Goal: Information Seeking & Learning: Check status

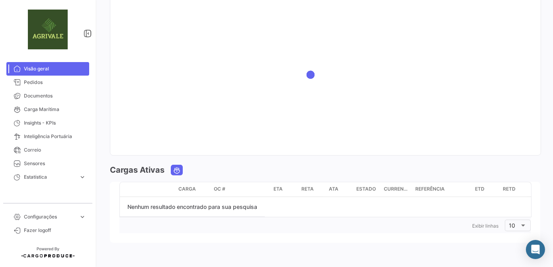
scroll to position [778, 0]
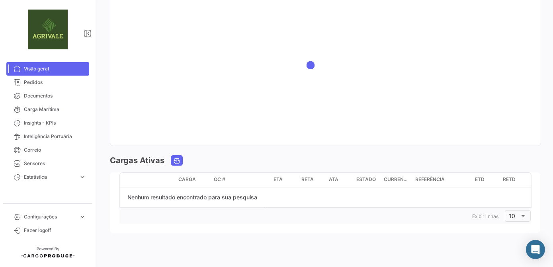
click at [44, 71] on span "Visão geral" at bounding box center [55, 68] width 62 height 7
click at [36, 82] on span "Pedidos" at bounding box center [55, 82] width 62 height 7
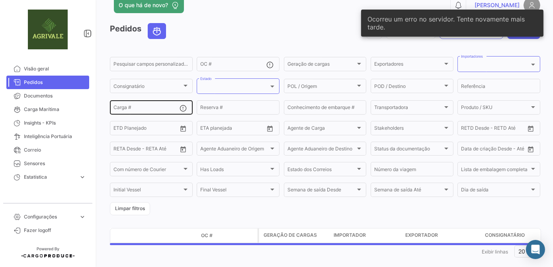
scroll to position [27, 0]
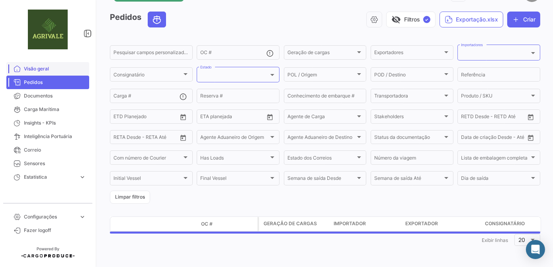
click at [37, 72] on span "Visão geral" at bounding box center [55, 68] width 62 height 7
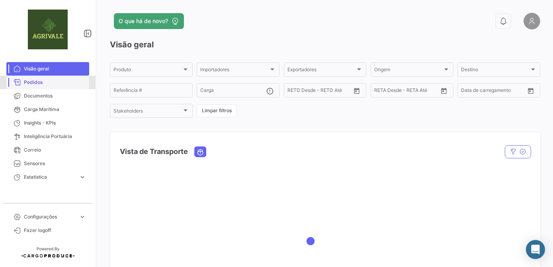
click at [45, 80] on span "Pedidos" at bounding box center [55, 82] width 62 height 7
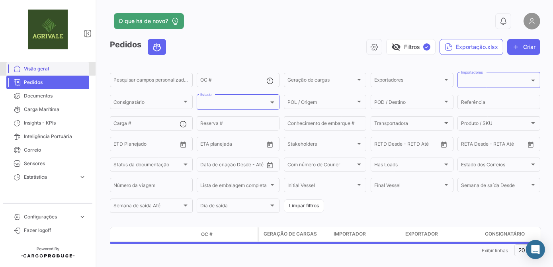
click at [34, 68] on span "Visão geral" at bounding box center [55, 68] width 62 height 7
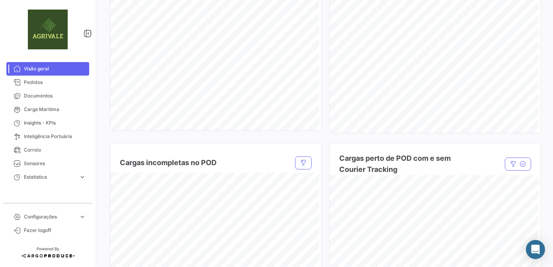
scroll to position [687, 0]
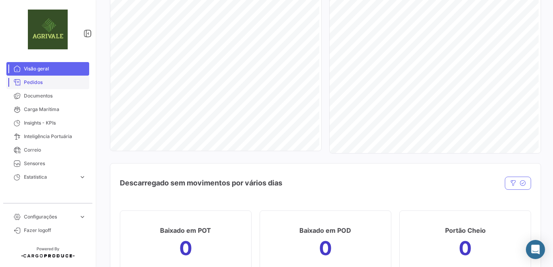
click at [32, 81] on span "Pedidos" at bounding box center [55, 82] width 62 height 7
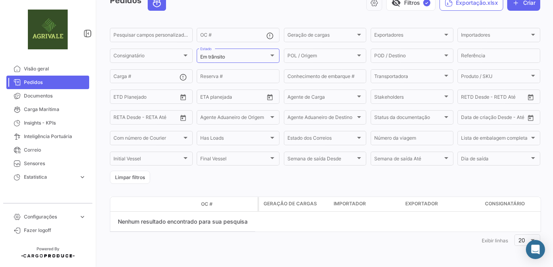
scroll to position [45, 0]
click at [34, 72] on link "Visão geral" at bounding box center [47, 69] width 83 height 14
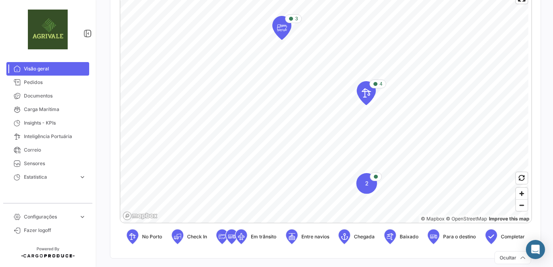
scroll to position [181, 0]
click at [74, 176] on span "Estatística" at bounding box center [50, 176] width 52 height 7
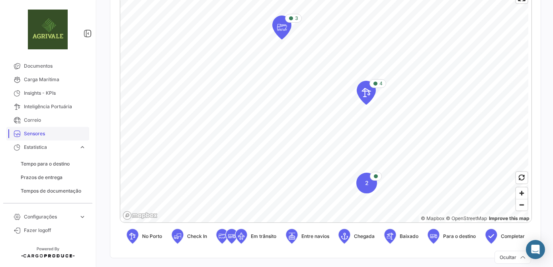
scroll to position [31, 0]
click at [63, 165] on span "Tempo para o destino" at bounding box center [45, 163] width 49 height 7
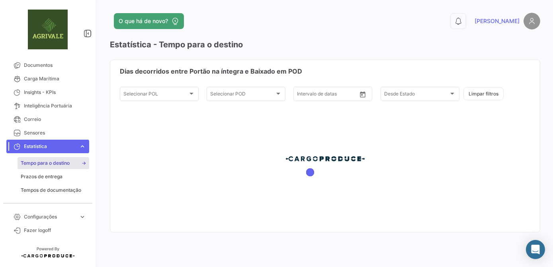
type input "[DATE]"
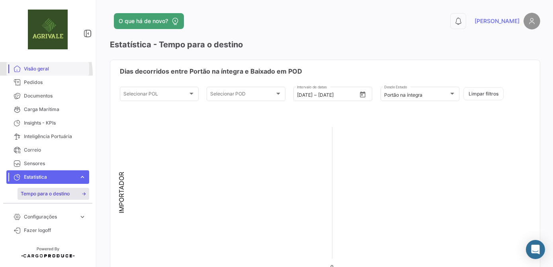
click at [39, 73] on link "Visão geral" at bounding box center [47, 69] width 83 height 14
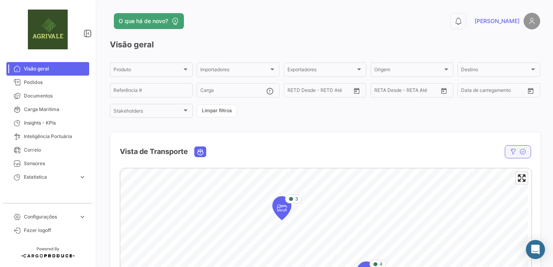
click at [510, 154] on icon "button" at bounding box center [513, 151] width 6 height 6
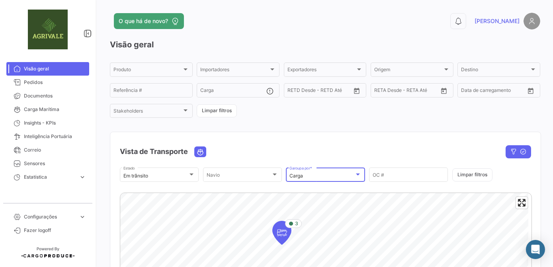
click at [339, 175] on div "Carga" at bounding box center [321, 176] width 64 height 6
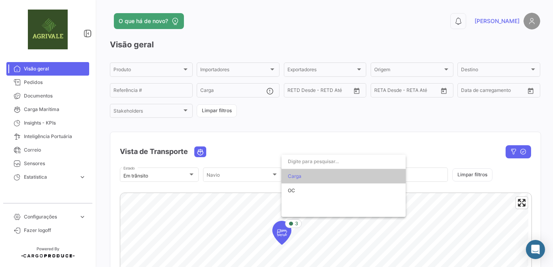
click at [321, 141] on div at bounding box center [276, 133] width 553 height 267
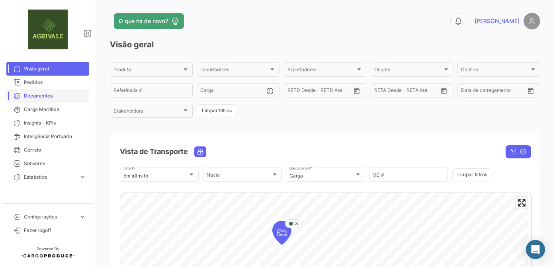
click at [35, 93] on span "Documentos" at bounding box center [55, 95] width 62 height 7
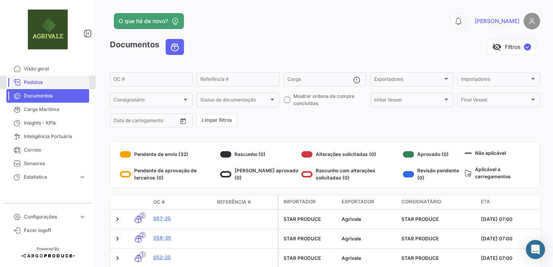
click at [41, 82] on span "Pedidos" at bounding box center [55, 82] width 62 height 7
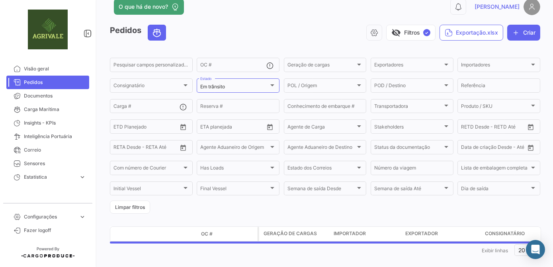
scroll to position [24, 0]
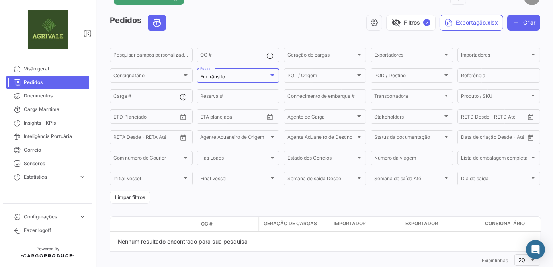
click at [263, 78] on div "Em trânsito" at bounding box center [234, 77] width 68 height 6
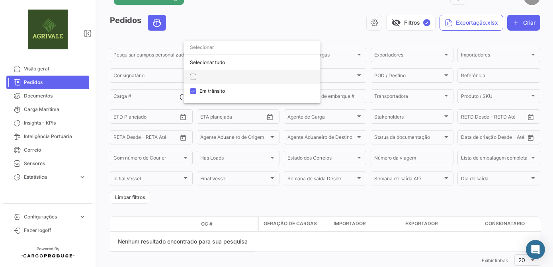
click at [196, 73] on mat-option at bounding box center [251, 77] width 137 height 14
click at [285, 19] on div at bounding box center [276, 133] width 553 height 267
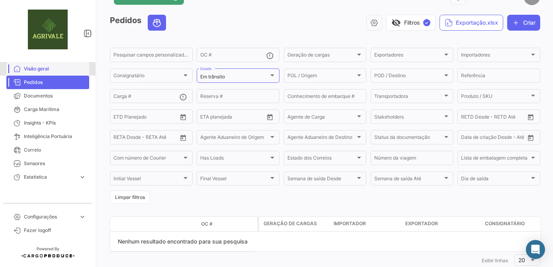
click at [46, 69] on span "Visão geral" at bounding box center [55, 68] width 62 height 7
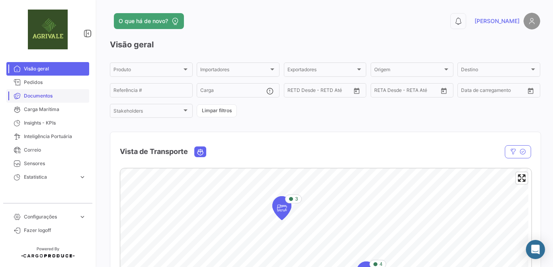
click at [36, 95] on span "Documentos" at bounding box center [55, 95] width 62 height 7
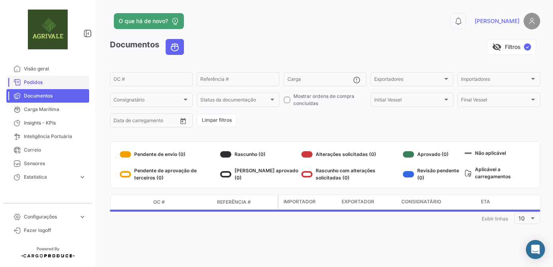
click at [40, 83] on span "Pedidos" at bounding box center [55, 82] width 62 height 7
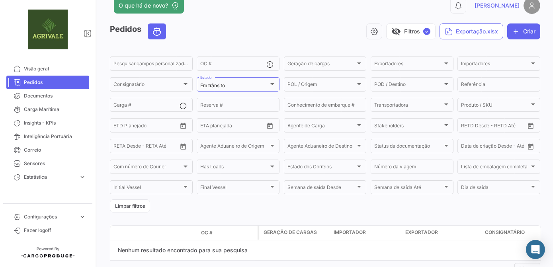
scroll to position [24, 0]
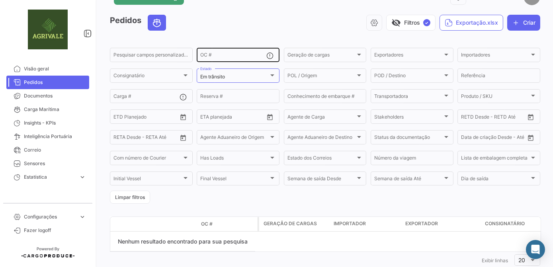
click at [230, 47] on div "OC #" at bounding box center [233, 55] width 66 height 16
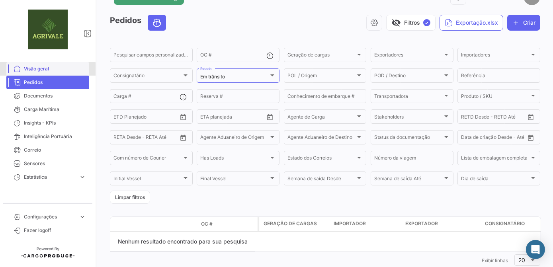
click at [32, 70] on span "Visão geral" at bounding box center [55, 68] width 62 height 7
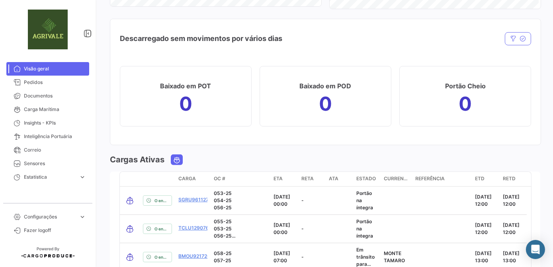
scroll to position [976, 0]
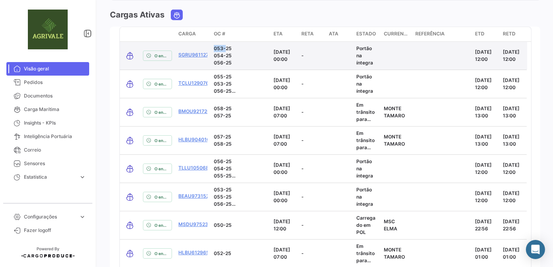
drag, startPoint x: 214, startPoint y: 46, endPoint x: 224, endPoint y: 46, distance: 9.6
click at [224, 46] on p "053-25" at bounding box center [240, 48] width 53 height 7
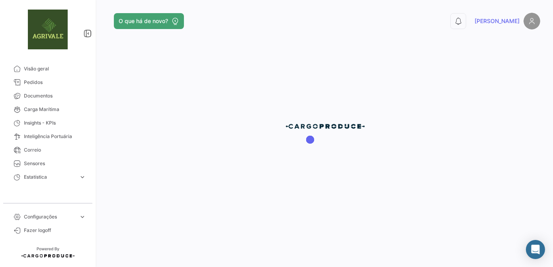
drag, startPoint x: 224, startPoint y: 46, endPoint x: 271, endPoint y: 16, distance: 55.1
click at [271, 16] on div at bounding box center [325, 133] width 456 height 267
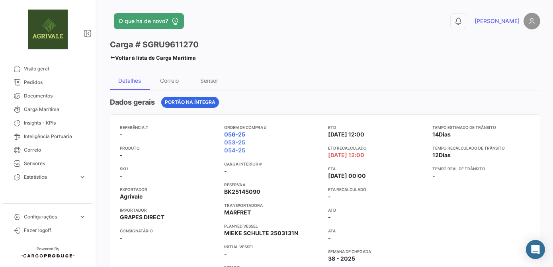
drag, startPoint x: 247, startPoint y: 134, endPoint x: 223, endPoint y: 133, distance: 23.5
click at [224, 133] on app-card-info-value "056-25" at bounding box center [273, 135] width 98 height 8
drag, startPoint x: 223, startPoint y: 133, endPoint x: 229, endPoint y: 133, distance: 6.0
copy link "056-25"
click at [169, 83] on div "Correio" at bounding box center [169, 80] width 19 height 7
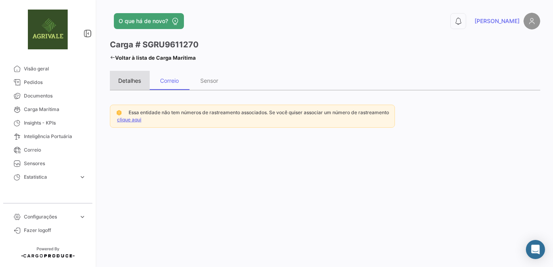
click at [132, 85] on div "Detalhes" at bounding box center [130, 80] width 40 height 19
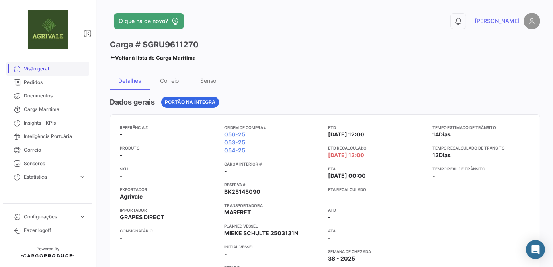
click at [47, 64] on link "Visão geral" at bounding box center [47, 69] width 83 height 14
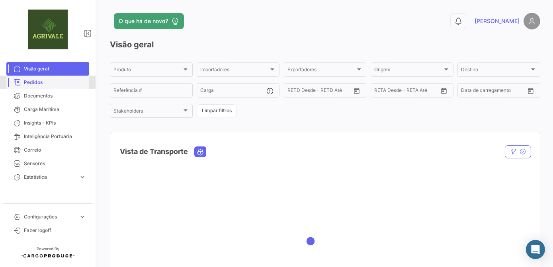
click at [42, 85] on span "Pedidos" at bounding box center [55, 82] width 62 height 7
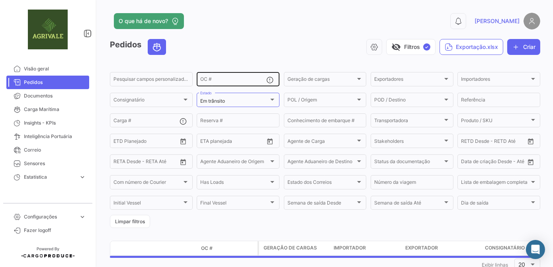
click at [222, 76] on div "OC #" at bounding box center [233, 79] width 66 height 16
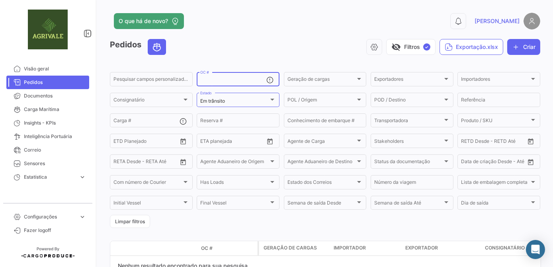
paste input "056-25"
type input "056-25"
click at [257, 97] on div "Em trânsito Estado" at bounding box center [238, 100] width 76 height 16
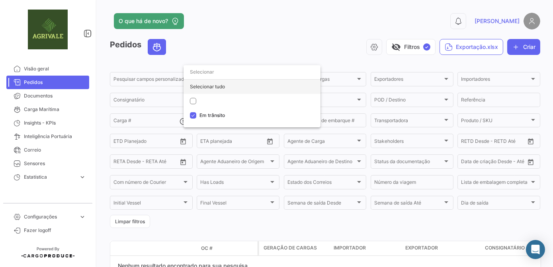
click at [200, 87] on div "Selecionar tudo" at bounding box center [251, 87] width 137 height 14
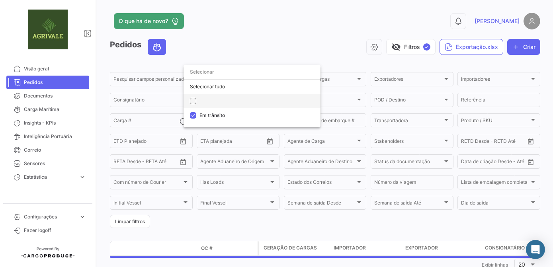
click at [194, 103] on mat-pseudo-checkbox at bounding box center [193, 101] width 6 height 6
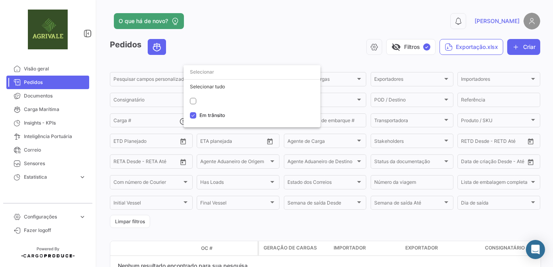
click at [261, 21] on div at bounding box center [276, 133] width 553 height 267
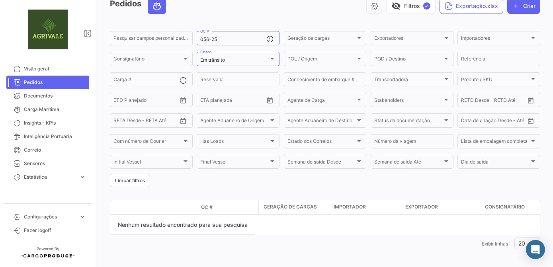
scroll to position [45, 0]
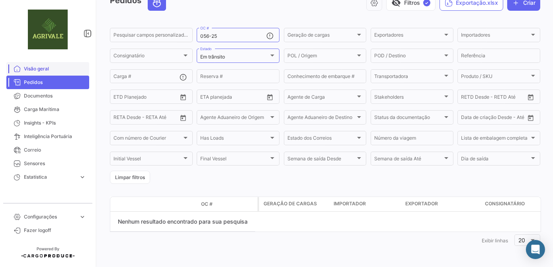
click at [45, 71] on span "Visão geral" at bounding box center [55, 68] width 62 height 7
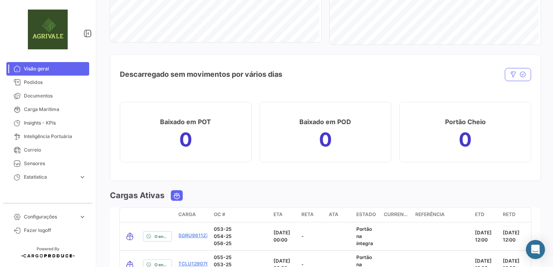
scroll to position [940, 0]
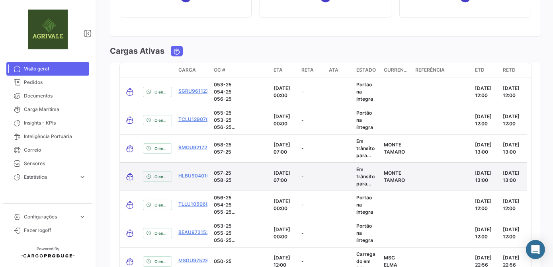
drag, startPoint x: 232, startPoint y: 170, endPoint x: 239, endPoint y: 169, distance: 6.6
click at [239, 170] on p "057-25" at bounding box center [240, 173] width 53 height 7
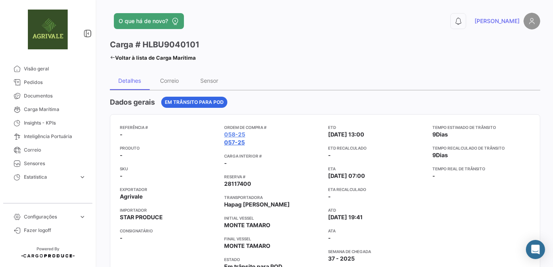
click at [234, 142] on link "057-25" at bounding box center [234, 142] width 21 height 8
drag, startPoint x: 242, startPoint y: 137, endPoint x: 239, endPoint y: 142, distance: 6.4
click at [239, 142] on mat-tooltip-component "058-25" at bounding box center [233, 149] width 37 height 23
drag, startPoint x: 239, startPoint y: 142, endPoint x: 249, endPoint y: 143, distance: 10.0
click at [249, 143] on mat-tooltip-component "058-25" at bounding box center [233, 149] width 37 height 23
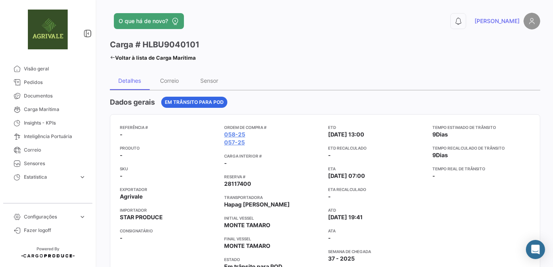
click at [252, 139] on app-card-info-value "057-25" at bounding box center [273, 142] width 98 height 8
drag, startPoint x: 245, startPoint y: 132, endPoint x: 220, endPoint y: 133, distance: 25.1
click at [220, 133] on div "Referência # - Produto - SKU - Exportador Agrivale Importador STAR PRODUCE Cons…" at bounding box center [325, 207] width 410 height 166
drag, startPoint x: 220, startPoint y: 133, endPoint x: 237, endPoint y: 134, distance: 17.1
copy link "058-25"
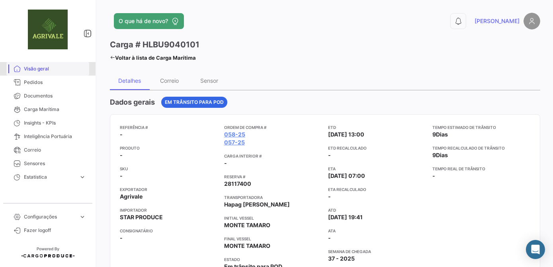
click at [44, 72] on span "Visão geral" at bounding box center [55, 68] width 62 height 7
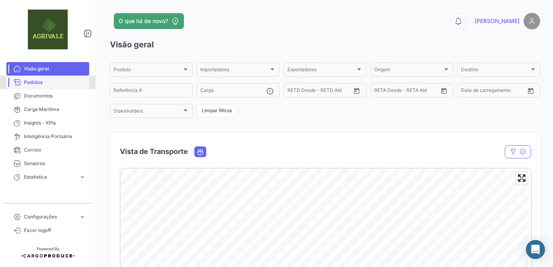
click at [36, 80] on span "Pedidos" at bounding box center [55, 82] width 62 height 7
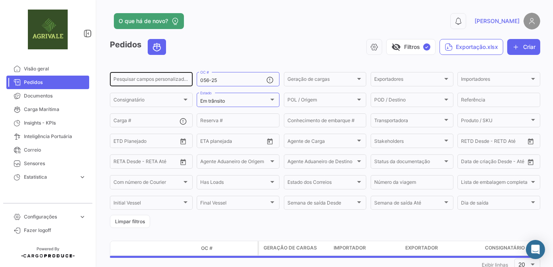
drag, startPoint x: 231, startPoint y: 80, endPoint x: 153, endPoint y: 78, distance: 78.4
click at [0, 0] on div "Pesquisar campos personalizados... 056-25 OC # Geração de cargas Geração de car…" at bounding box center [0, 0] width 0 height 0
paste input "058-25"
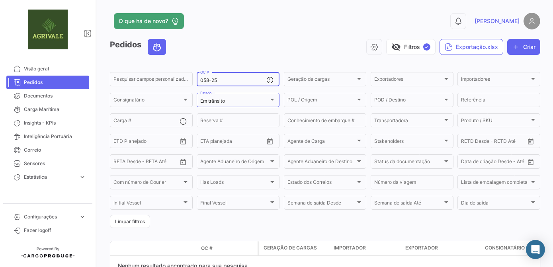
click at [210, 80] on input "058-25" at bounding box center [233, 81] width 66 height 6
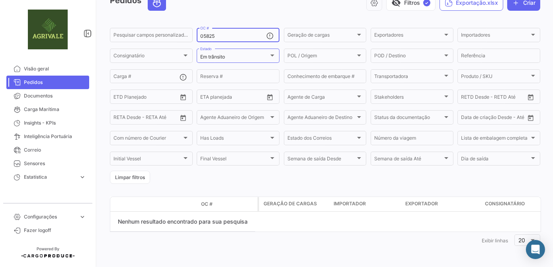
scroll to position [45, 0]
type input "05825"
click at [46, 71] on span "Visão geral" at bounding box center [55, 68] width 62 height 7
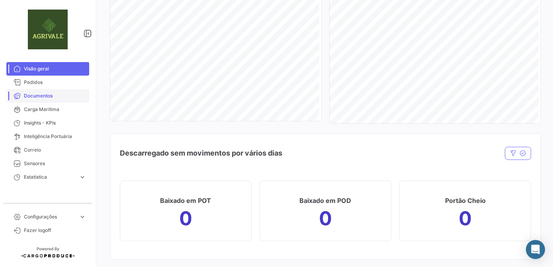
scroll to position [723, 0]
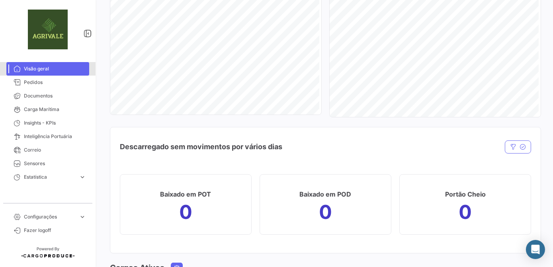
click at [51, 71] on span "Visão geral" at bounding box center [55, 68] width 62 height 7
click at [43, 80] on span "Pedidos" at bounding box center [55, 82] width 62 height 7
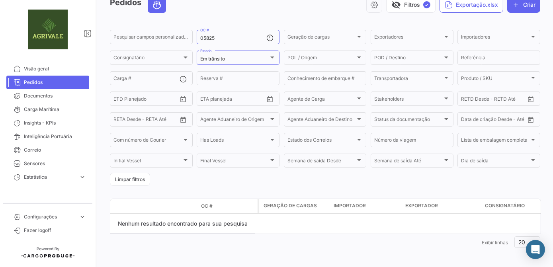
scroll to position [45, 0]
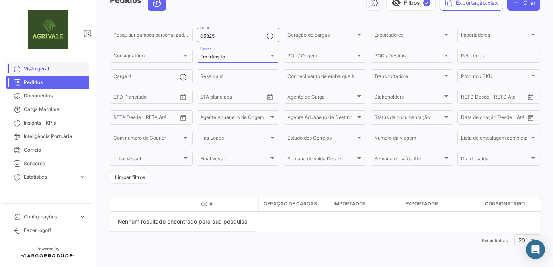
click at [40, 70] on span "Visão geral" at bounding box center [55, 68] width 62 height 7
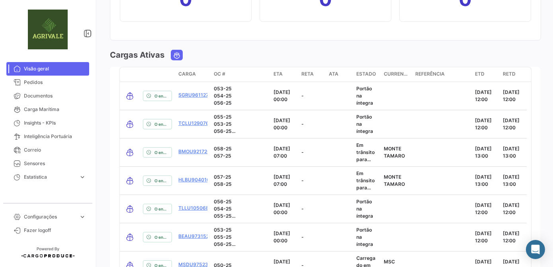
scroll to position [1013, 0]
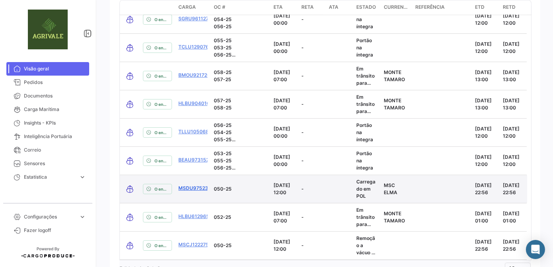
click at [197, 187] on link "MSDU9752396" at bounding box center [196, 188] width 36 height 7
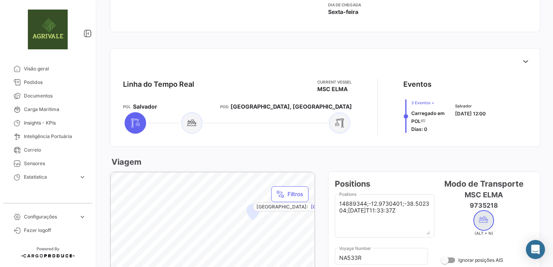
scroll to position [325, 0]
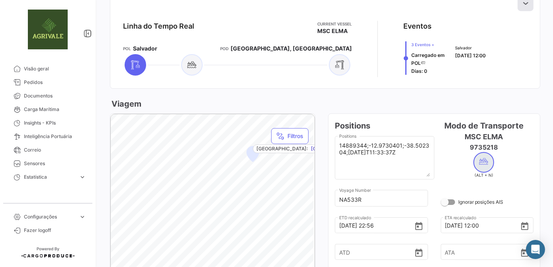
click at [520, 8] on button at bounding box center [525, 3] width 16 height 16
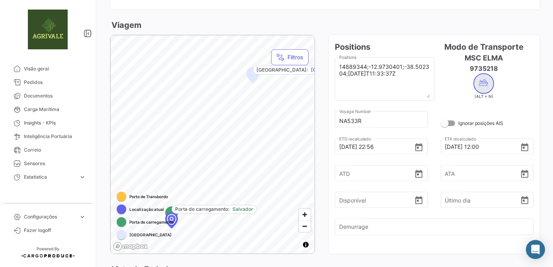
scroll to position [651, 0]
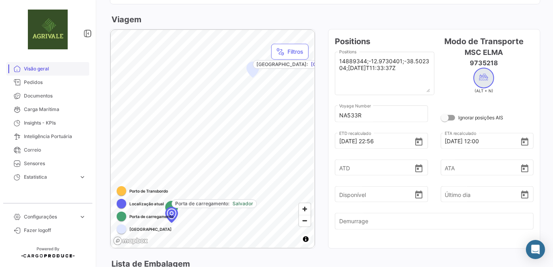
click at [43, 70] on span "Visão geral" at bounding box center [55, 68] width 62 height 7
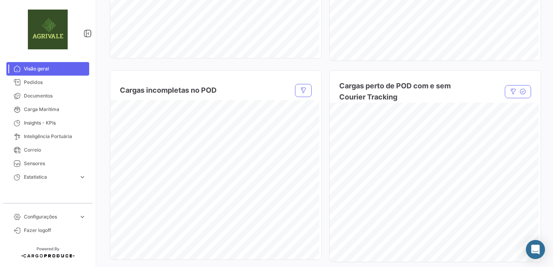
scroll to position [687, 0]
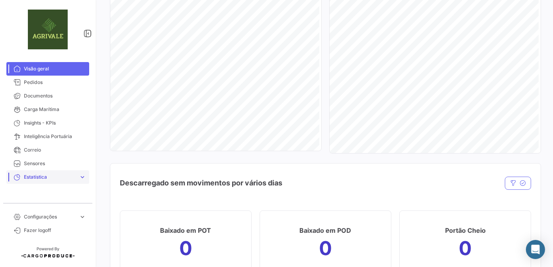
click at [58, 181] on link "Estatística expand_more" at bounding box center [47, 177] width 83 height 14
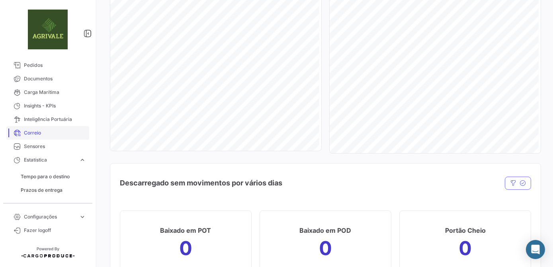
scroll to position [0, 0]
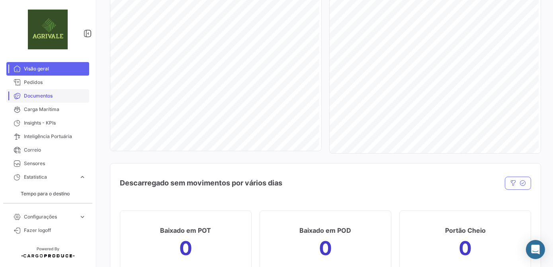
click at [43, 97] on span "Documentos" at bounding box center [55, 95] width 62 height 7
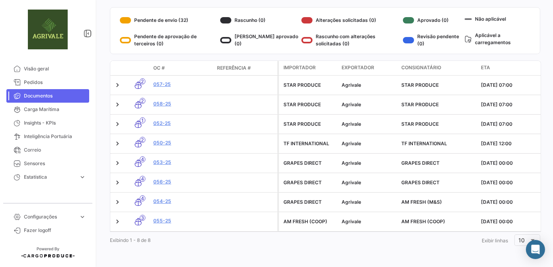
scroll to position [138, 0]
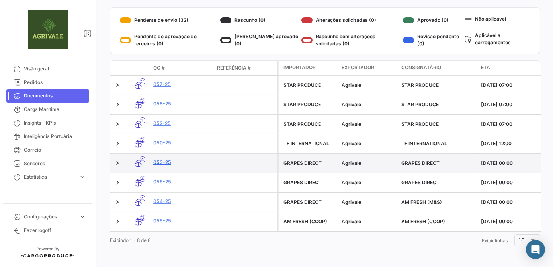
click at [164, 159] on link "053-25" at bounding box center [181, 162] width 57 height 7
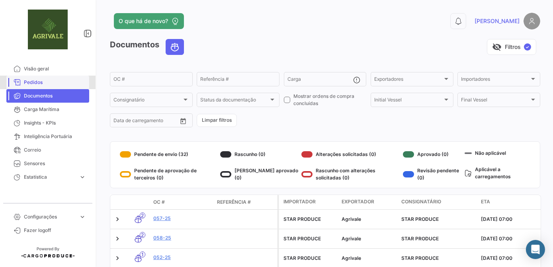
click at [39, 82] on span "Pedidos" at bounding box center [55, 82] width 62 height 7
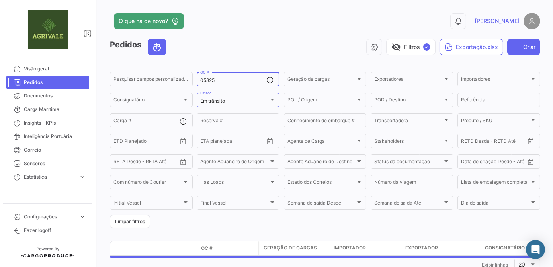
click at [234, 80] on input "05825" at bounding box center [233, 81] width 66 height 6
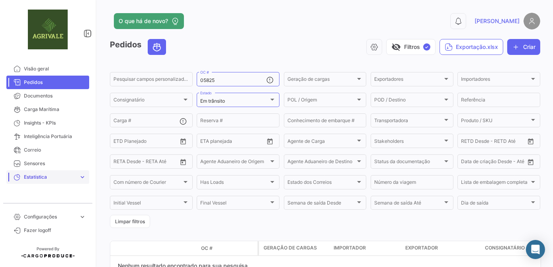
click at [77, 181] on link "Estatística expand_more" at bounding box center [47, 177] width 83 height 14
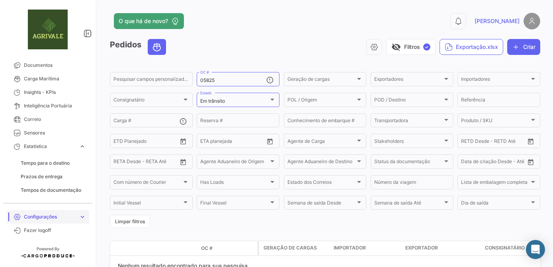
click at [63, 214] on span "Configurações" at bounding box center [50, 216] width 52 height 7
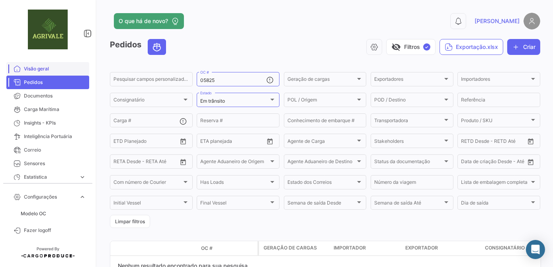
click at [43, 66] on span "Visão geral" at bounding box center [55, 68] width 62 height 7
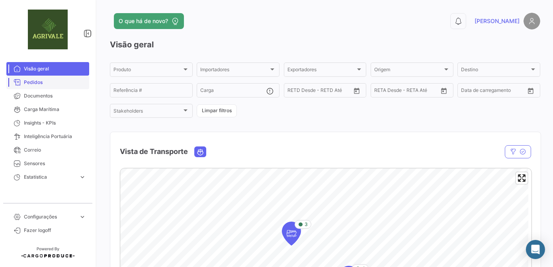
click at [42, 81] on span "Pedidos" at bounding box center [55, 82] width 62 height 7
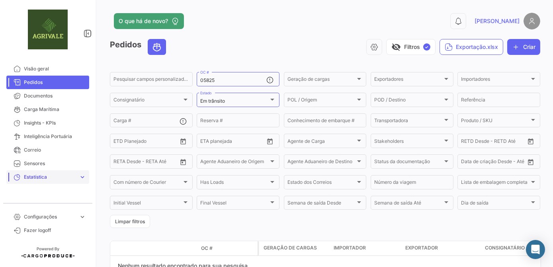
click at [53, 177] on span "Estatística" at bounding box center [50, 176] width 52 height 7
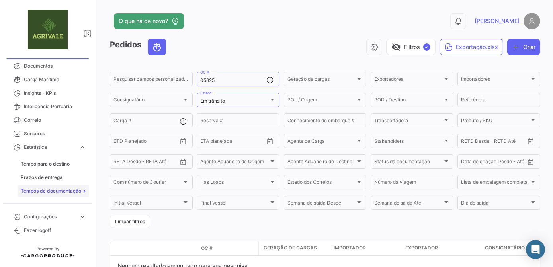
scroll to position [31, 0]
click at [66, 189] on span "Tempos de documentação" at bounding box center [51, 190] width 60 height 7
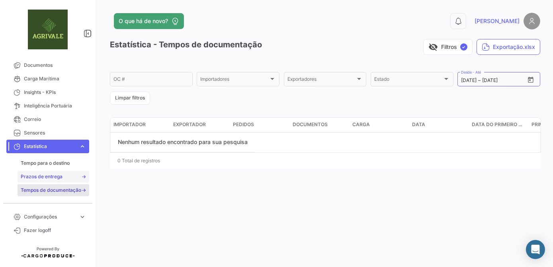
click at [53, 179] on span "Prazos de entrega" at bounding box center [42, 176] width 42 height 7
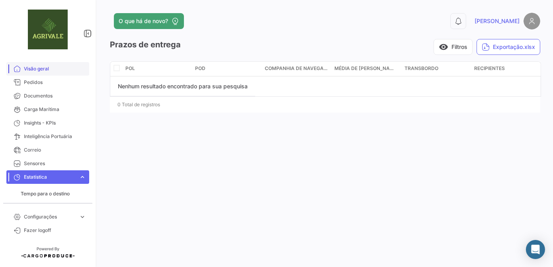
click at [41, 73] on link "Visão geral" at bounding box center [47, 69] width 83 height 14
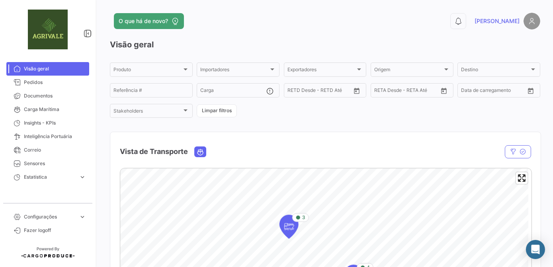
click at [528, 22] on img at bounding box center [531, 21] width 17 height 17
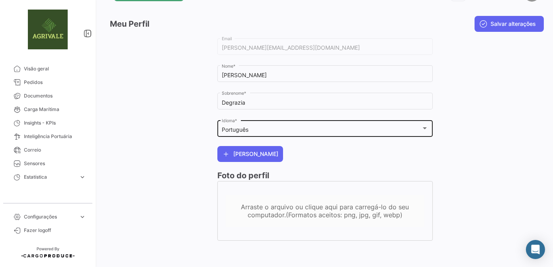
scroll to position [29, 0]
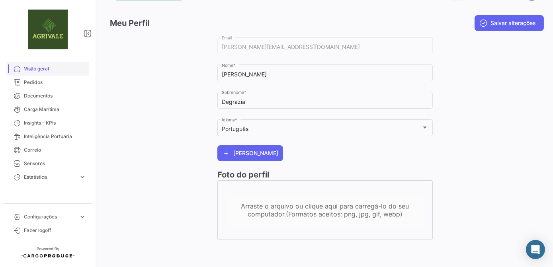
click at [40, 69] on span "Visão geral" at bounding box center [55, 68] width 62 height 7
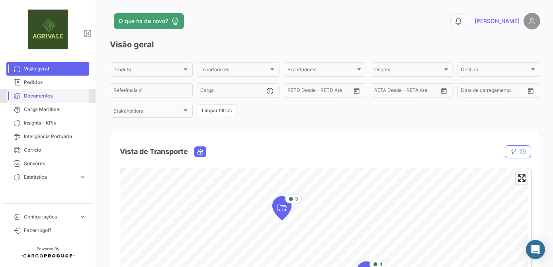
click at [37, 97] on span "Documentos" at bounding box center [55, 95] width 62 height 7
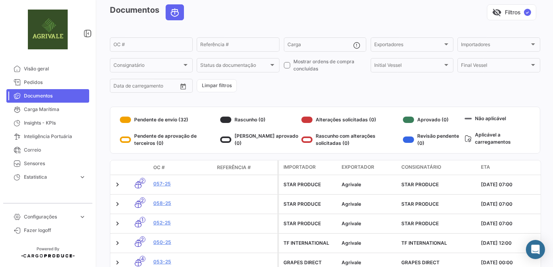
scroll to position [108, 0]
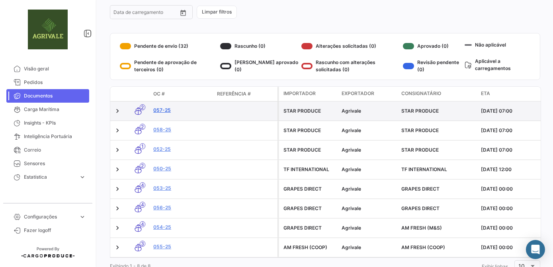
click at [162, 109] on link "057-25" at bounding box center [181, 110] width 57 height 7
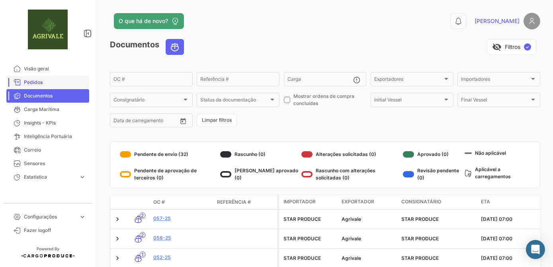
click at [27, 87] on link "Pedidos" at bounding box center [47, 83] width 83 height 14
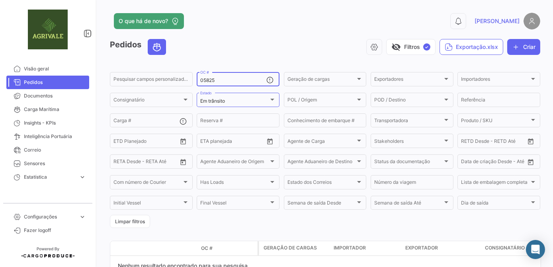
click at [259, 80] on input "05825" at bounding box center [233, 81] width 66 height 6
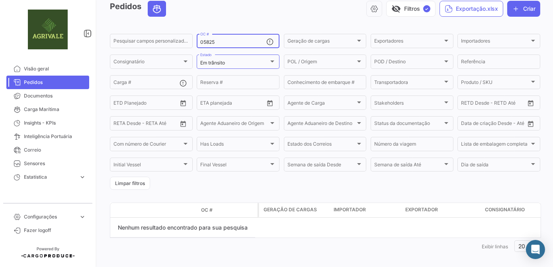
scroll to position [45, 0]
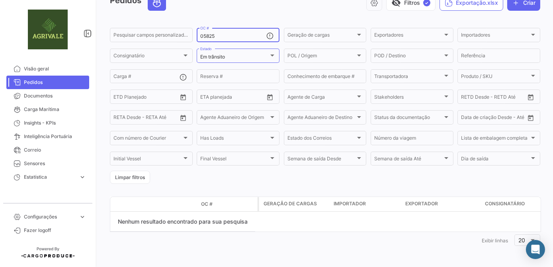
click at [226, 31] on div "05825 OC #" at bounding box center [233, 35] width 66 height 16
click at [224, 35] on input "05825" at bounding box center [233, 36] width 66 height 6
click at [45, 175] on span "Estatística" at bounding box center [50, 176] width 52 height 7
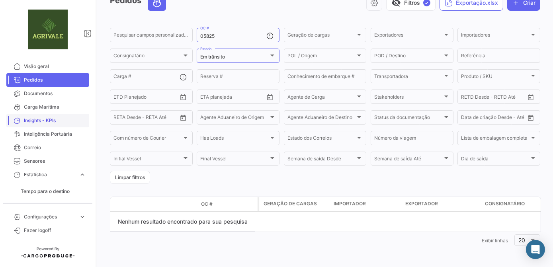
scroll to position [0, 0]
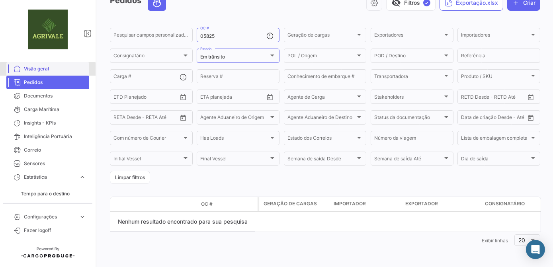
click at [48, 69] on span "Visão geral" at bounding box center [55, 68] width 62 height 7
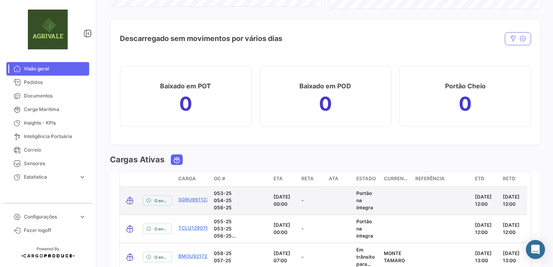
scroll to position [976, 0]
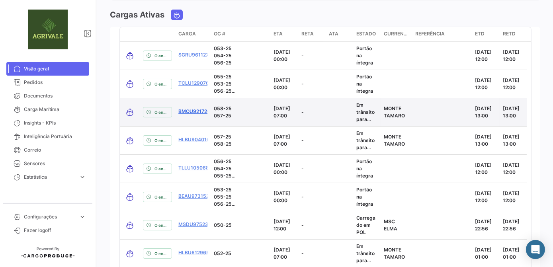
click at [189, 109] on link "BMOU9217262" at bounding box center [195, 111] width 35 height 7
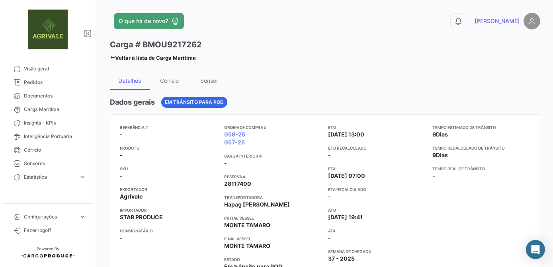
click at [235, 140] on mat-tooltip-component "058-25" at bounding box center [233, 149] width 37 height 23
click at [236, 134] on link "058-25" at bounding box center [234, 135] width 21 height 8
click at [235, 135] on link "058-25" at bounding box center [234, 135] width 21 height 8
